Goal: Information Seeking & Learning: Learn about a topic

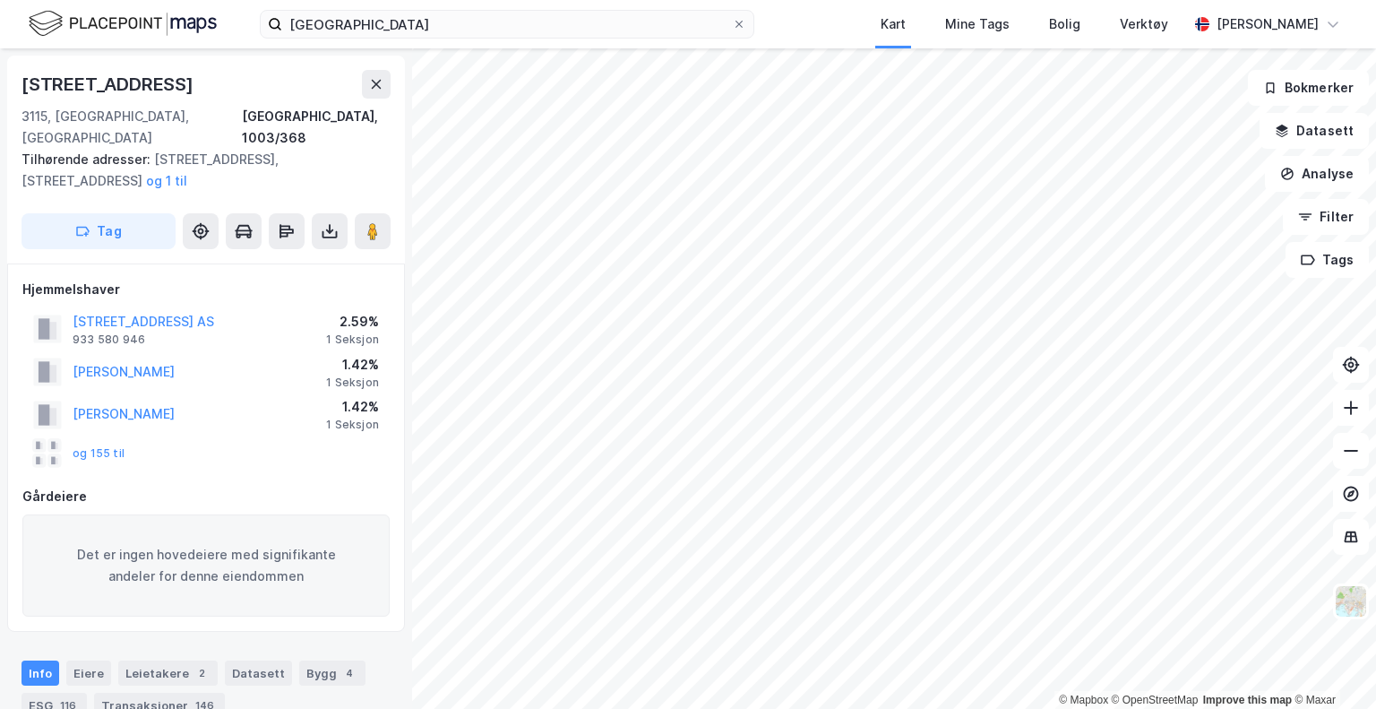
click at [747, 708] on html "tønsberg Kart Mine Tags Bolig Verktøy [PERSON_NAME] © Mapbox © OpenStreetMap Im…" at bounding box center [688, 354] width 1376 height 709
